Goal: Navigation & Orientation: Find specific page/section

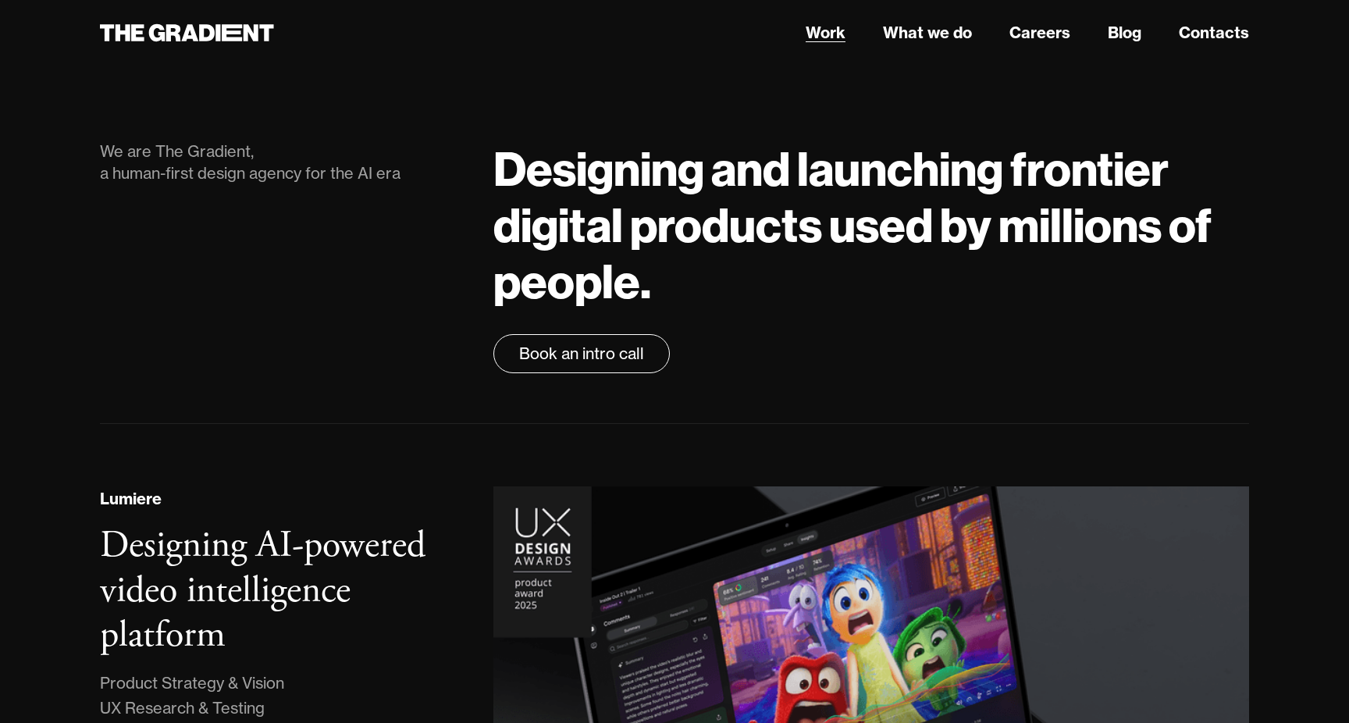
click at [830, 37] on link "Work" at bounding box center [826, 32] width 40 height 23
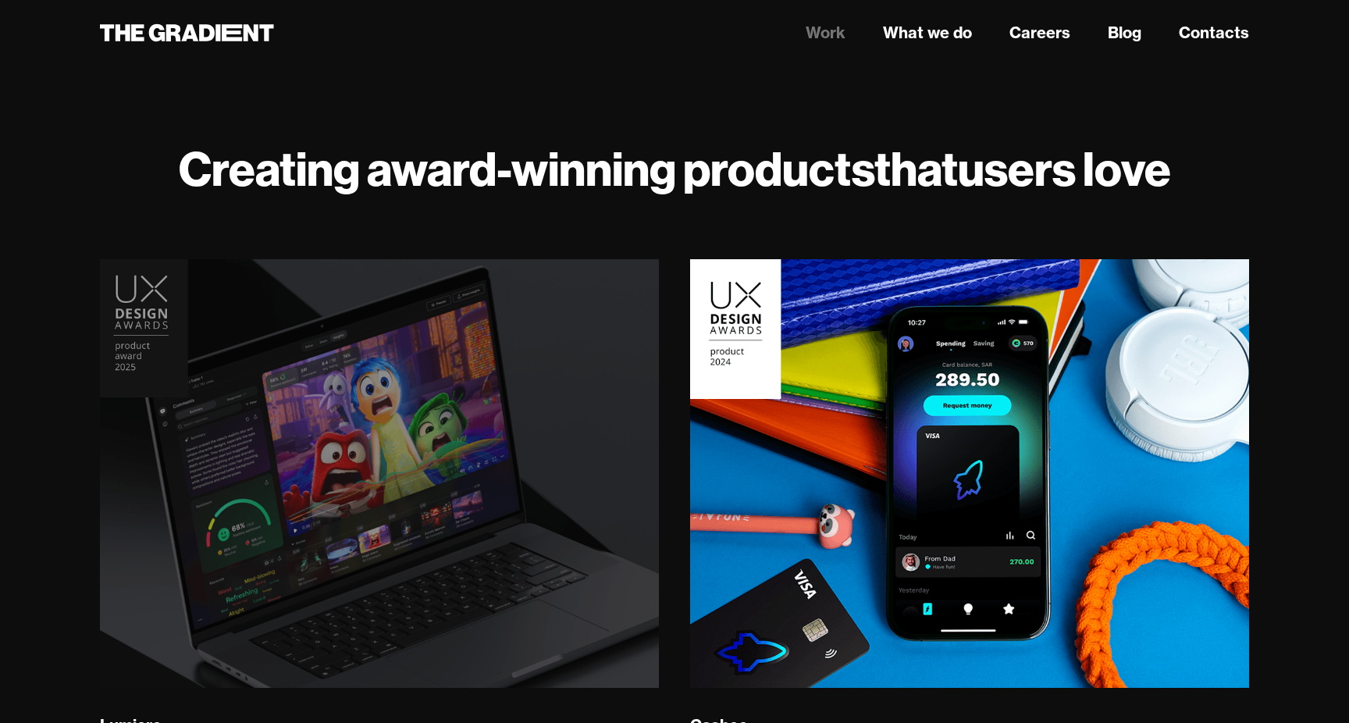
click at [495, 356] on img at bounding box center [379, 473] width 570 height 437
